Goal: Task Accomplishment & Management: Manage account settings

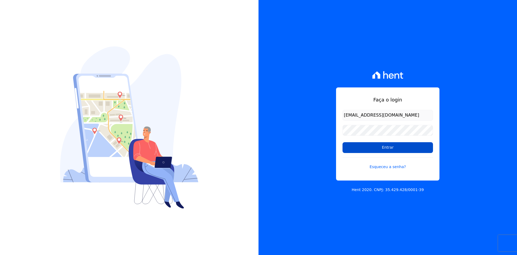
click at [354, 148] on input "Entrar" at bounding box center [388, 147] width 91 height 11
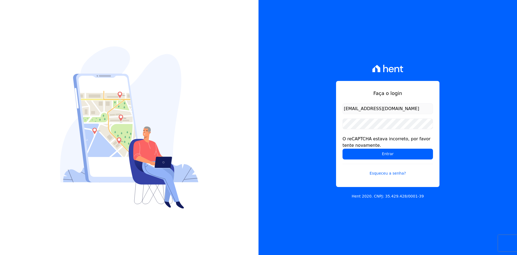
click at [321, 148] on div "Faça o login contato@grupokaiser.com.br O reCAPTCHA estava incorreto, por favor…" at bounding box center [388, 127] width 259 height 255
click at [366, 150] on input "Entrar" at bounding box center [388, 153] width 91 height 11
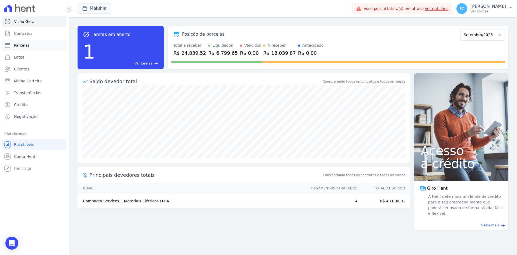
click at [39, 45] on link "Parcelas" at bounding box center [34, 45] width 64 height 11
select select
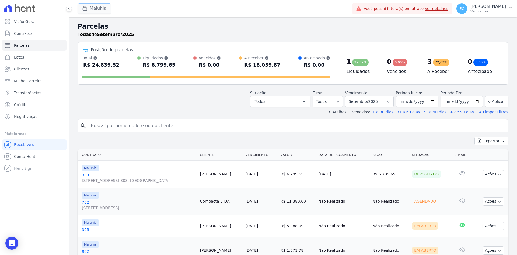
click at [91, 9] on button "Maluhia" at bounding box center [95, 8] width 34 height 10
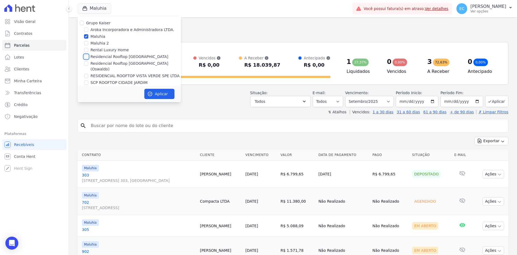
click at [86, 57] on input "Residencial Rooftop [GEOGRAPHIC_DATA]" at bounding box center [86, 56] width 4 height 4
checkbox input "true"
click at [84, 36] on input "Maluhia" at bounding box center [86, 36] width 4 height 4
checkbox input "false"
click at [170, 94] on button "Aplicar" at bounding box center [159, 94] width 30 height 10
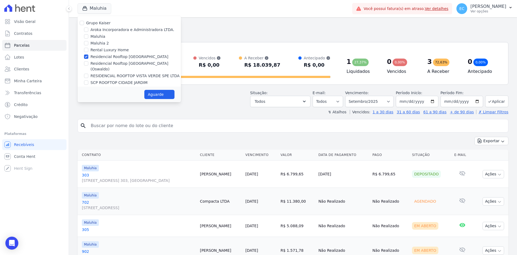
select select
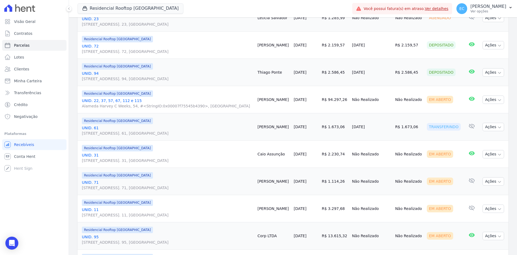
scroll to position [242, 0]
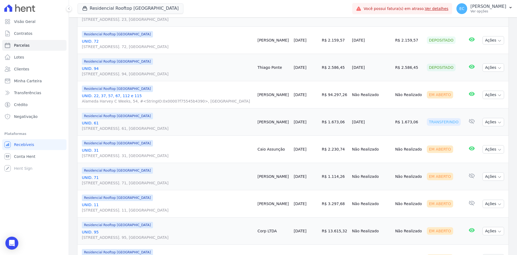
click at [117, 94] on link "UNID. 22, 37, 57, 67, 112 e 115 Alameda Harvey C Weeks, 54, #<StringIO:0x00007f…" at bounding box center [167, 98] width 171 height 11
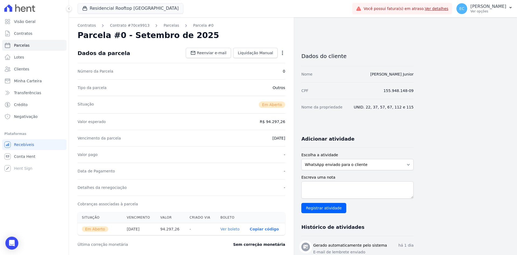
click at [231, 227] on link "Ver boleto" at bounding box center [230, 229] width 19 height 4
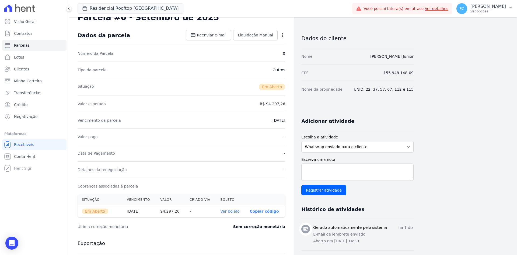
scroll to position [27, 0]
